Goal: Navigation & Orientation: Find specific page/section

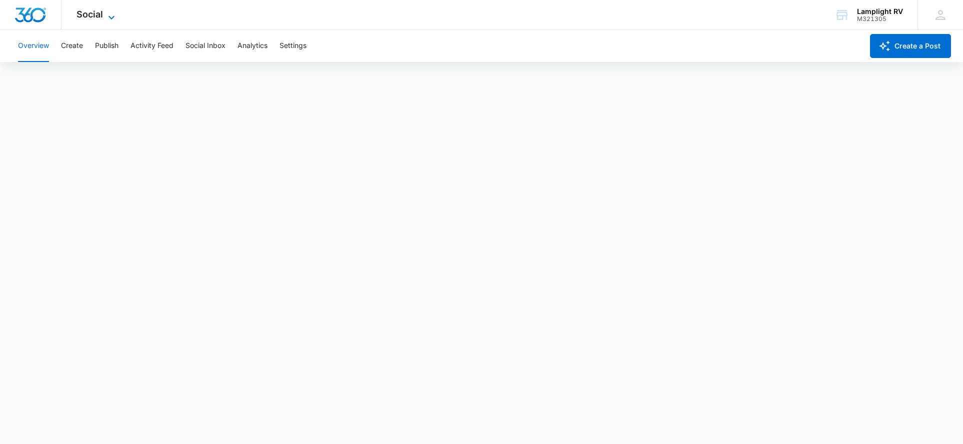
click at [111, 18] on icon at bounding box center [112, 18] width 6 height 4
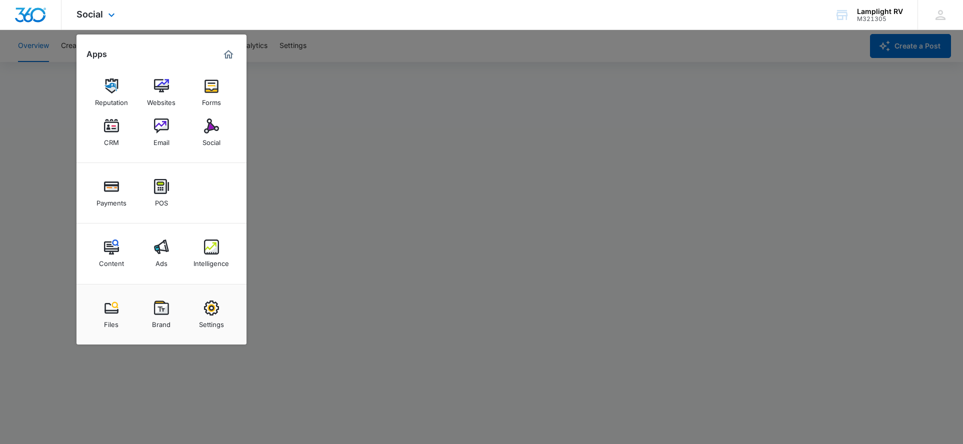
scroll to position [2, 0]
click at [114, 313] on img at bounding box center [111, 308] width 15 height 15
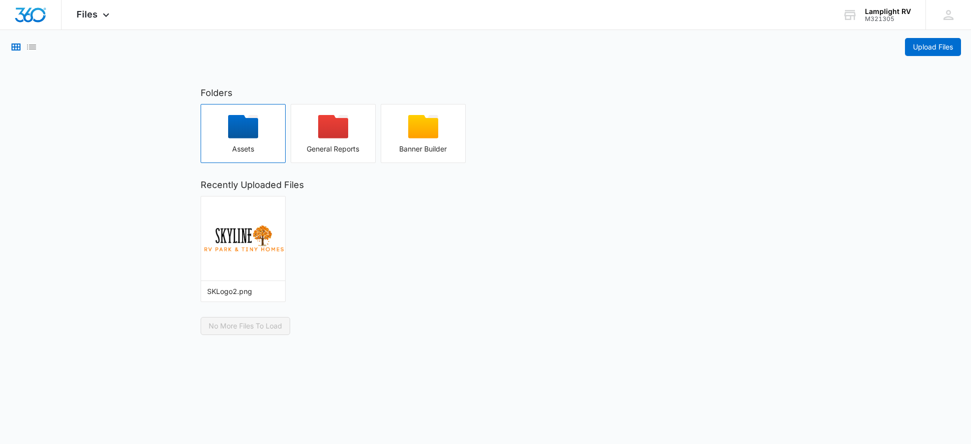
click at [249, 140] on div "button" at bounding box center [243, 130] width 84 height 30
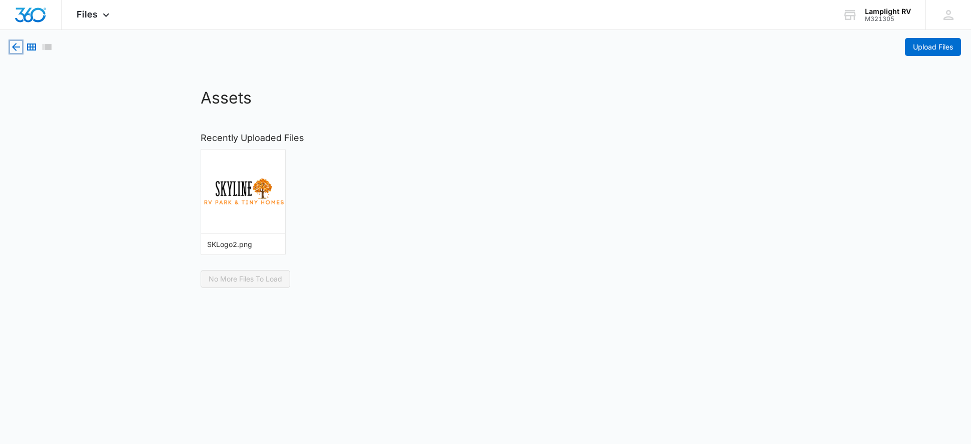
click at [20, 50] on icon "button" at bounding box center [16, 47] width 12 height 12
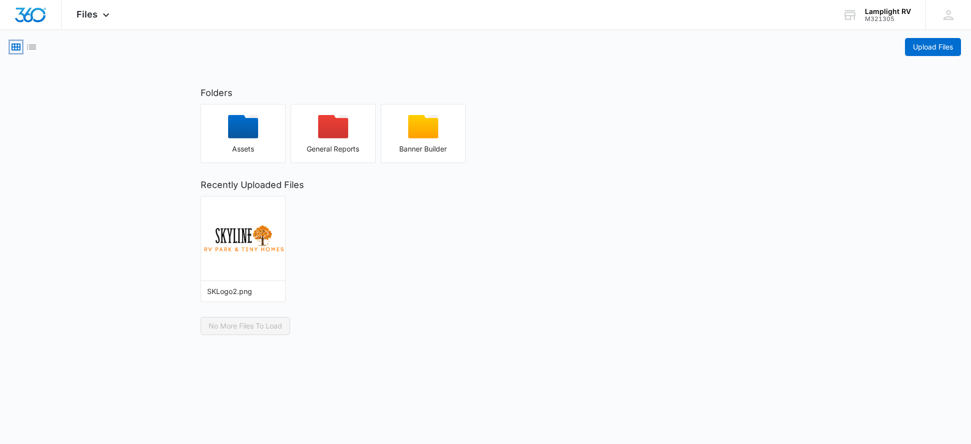
click at [20, 50] on icon "Grid View" at bounding box center [16, 47] width 9 height 7
click at [95, 21] on div "Files Apps Reputation Websites Forms CRM Email Social Payments POS Content Ads …" at bounding box center [95, 15] width 66 height 30
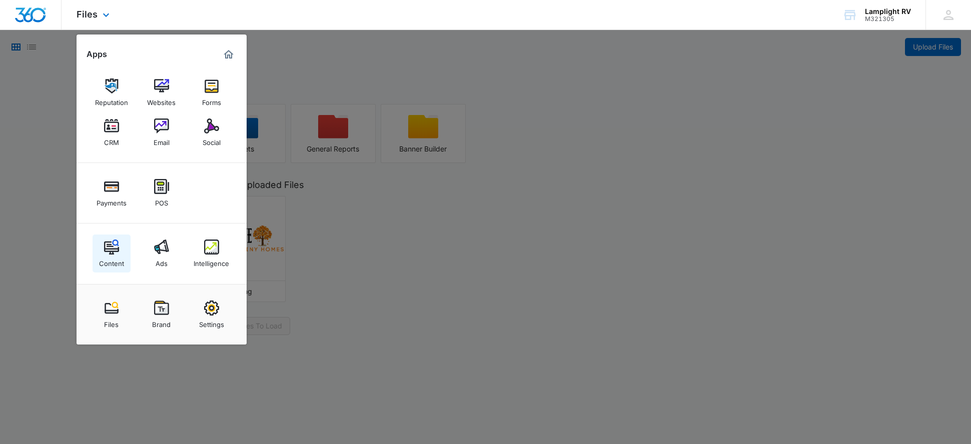
click at [120, 255] on div "Content" at bounding box center [111, 261] width 25 height 13
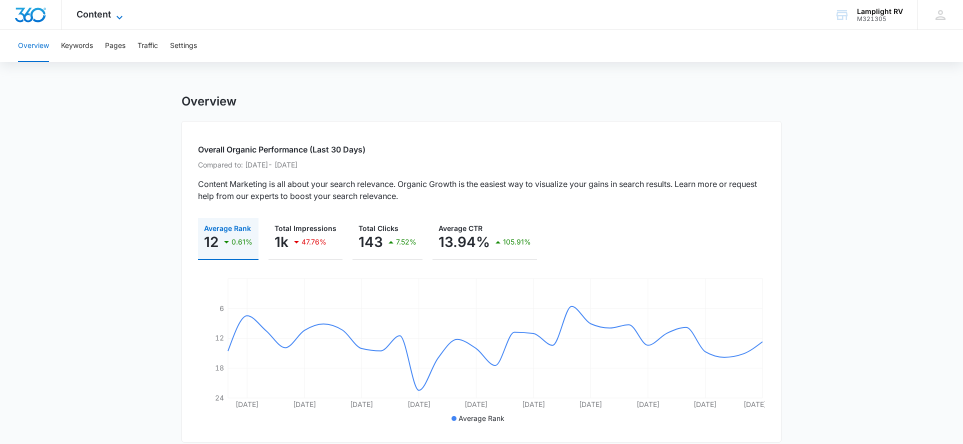
click at [115, 14] on icon at bounding box center [120, 18] width 12 height 12
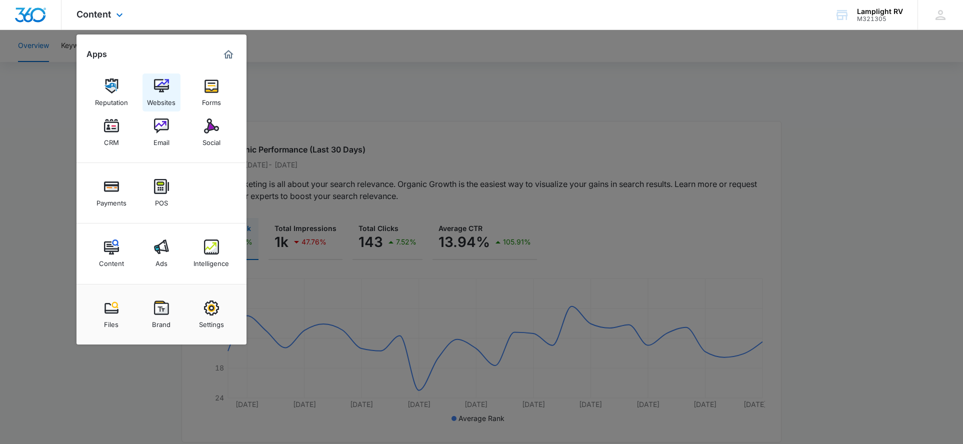
click at [161, 95] on div "Websites" at bounding box center [161, 100] width 29 height 13
